Goal: Transaction & Acquisition: Purchase product/service

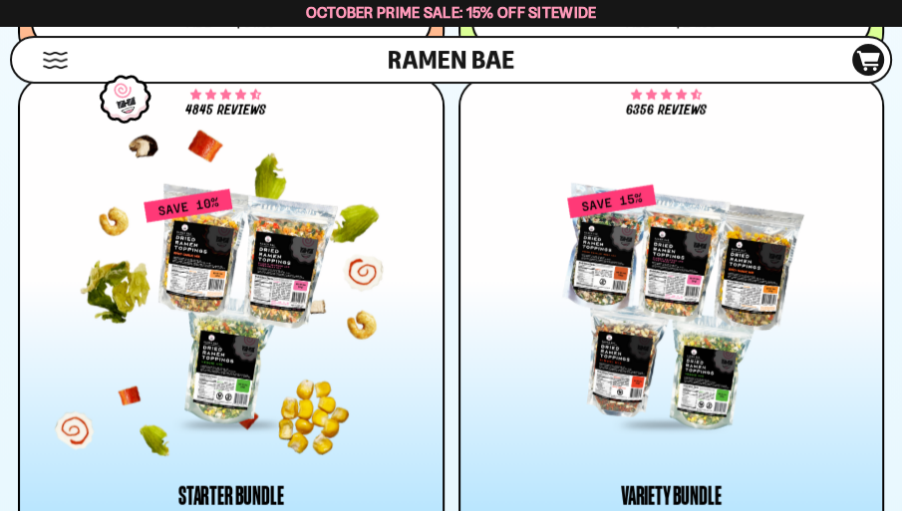
scroll to position [2947, 0]
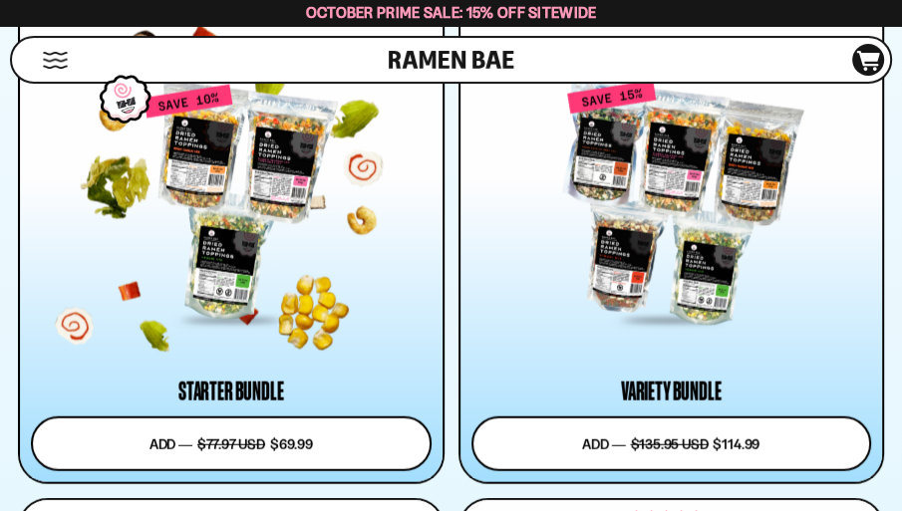
click at [238, 198] on div at bounding box center [231, 203] width 401 height 239
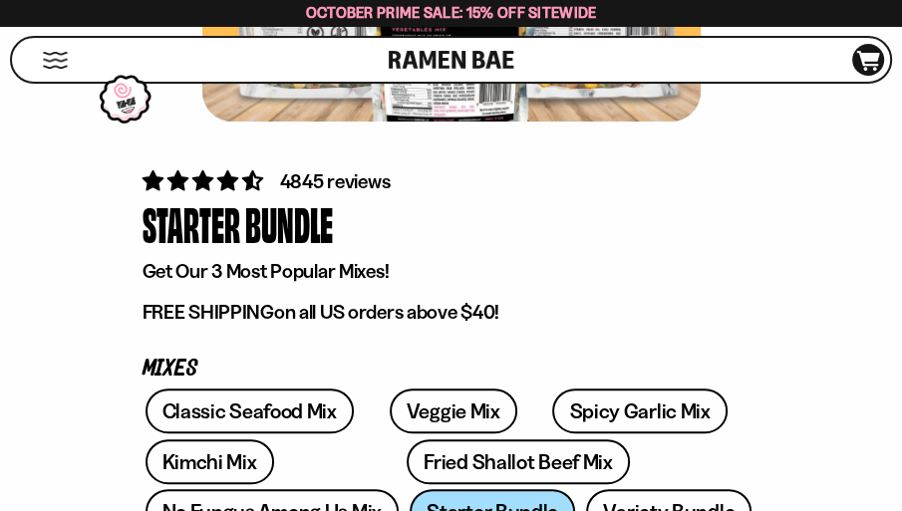
scroll to position [526, 0]
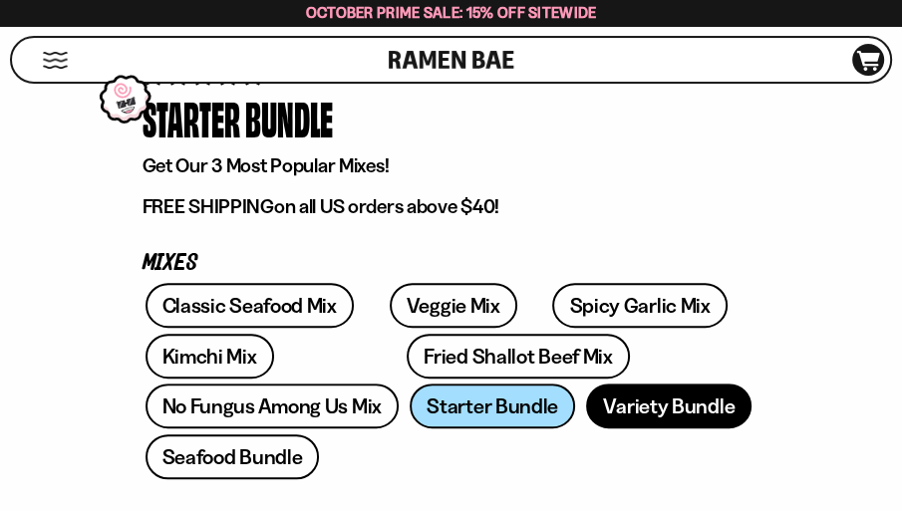
click at [586, 397] on link "Variety Bundle" at bounding box center [669, 406] width 166 height 45
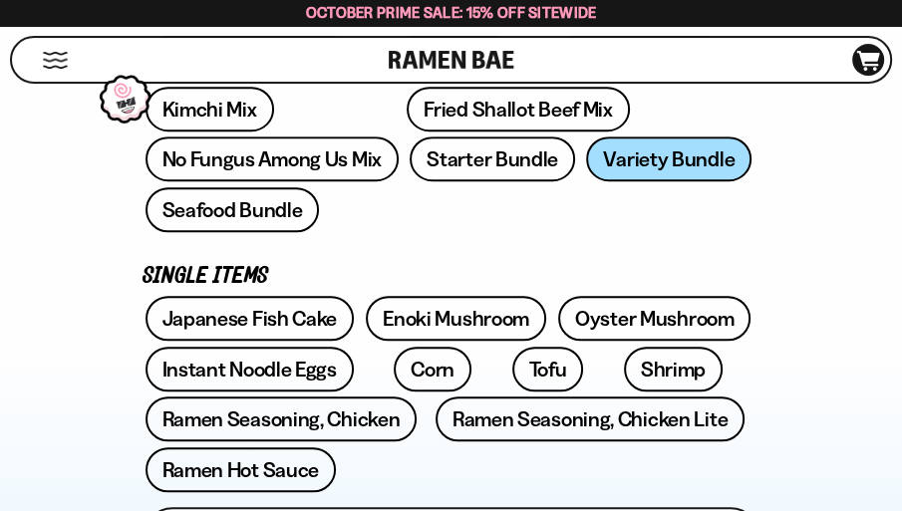
scroll to position [737, 0]
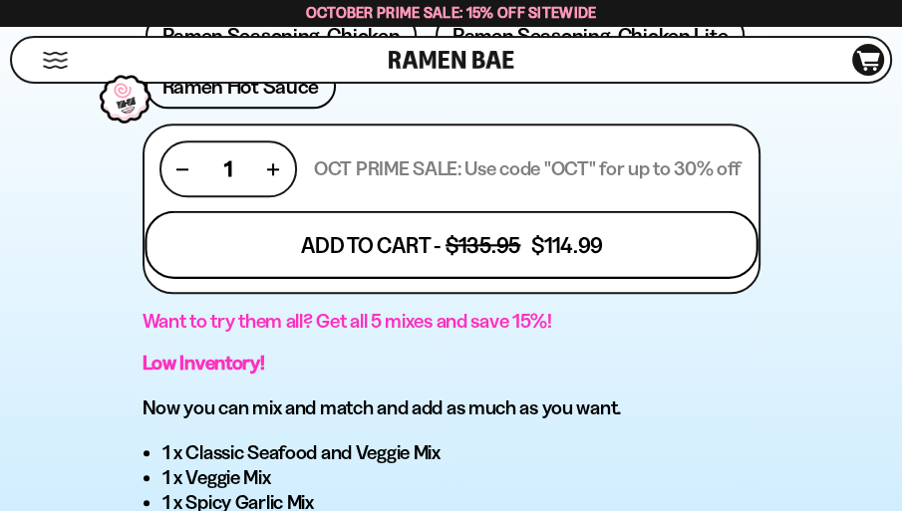
click at [485, 211] on button "Add To Cart - $135.95 $114.99" at bounding box center [451, 245] width 613 height 68
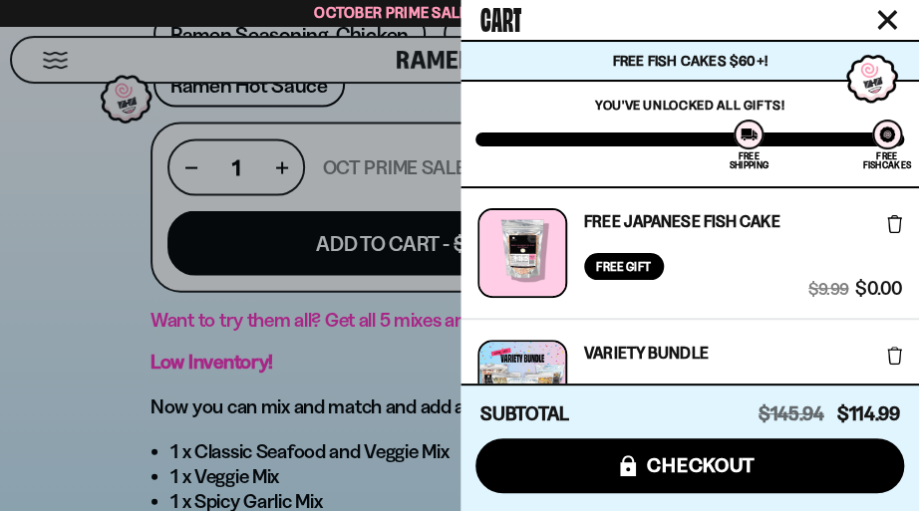
scroll to position [396, 0]
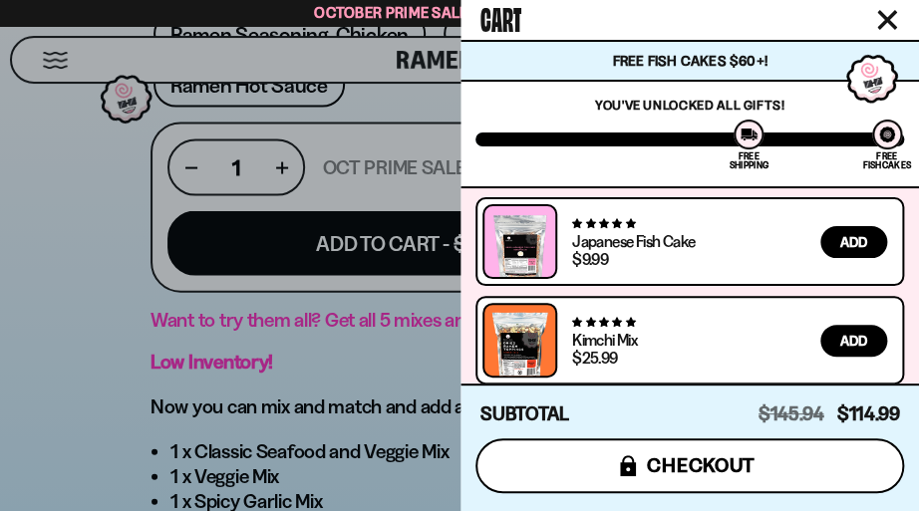
click at [712, 465] on span "checkout" at bounding box center [701, 466] width 109 height 22
